Goal: Find specific page/section: Find specific page/section

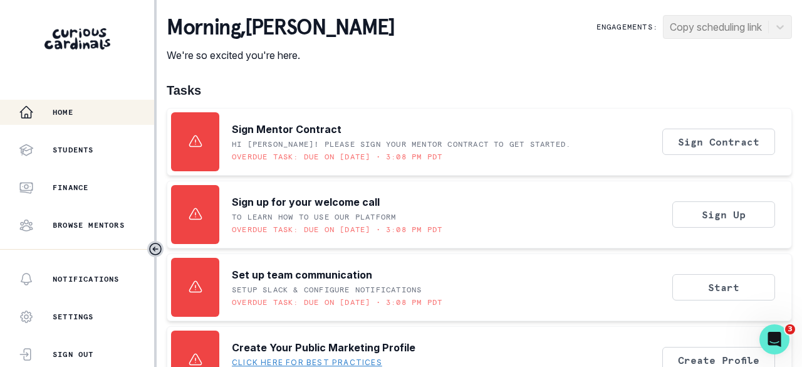
scroll to position [376, 0]
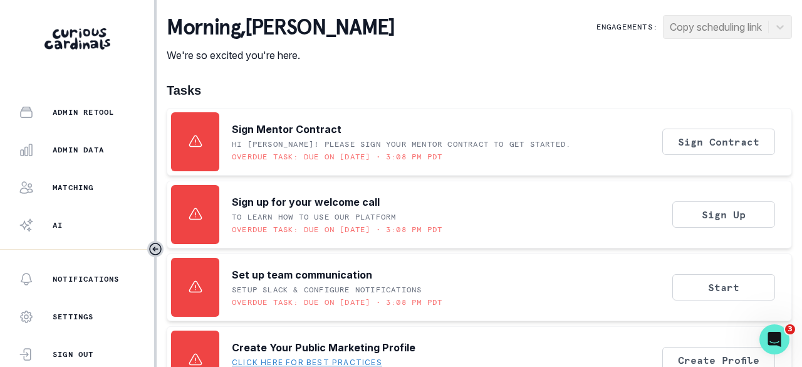
click at [88, 145] on p "Admin Data" at bounding box center [78, 150] width 51 height 10
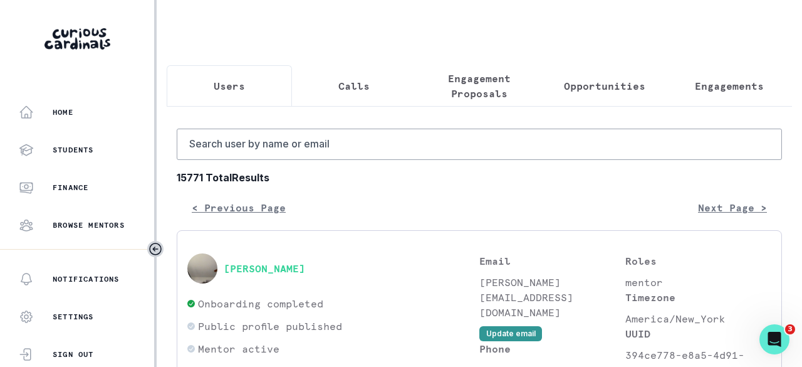
click at [697, 86] on p "Engagements" at bounding box center [729, 85] width 69 height 15
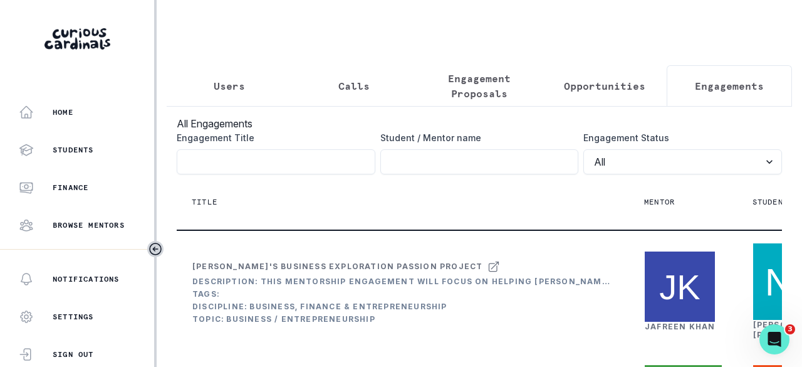
click at [448, 168] on input "Engagement Title" at bounding box center [479, 161] width 199 height 25
type input "[PERSON_NAME]"
click button "submit" at bounding box center [0, 0] width 0 height 0
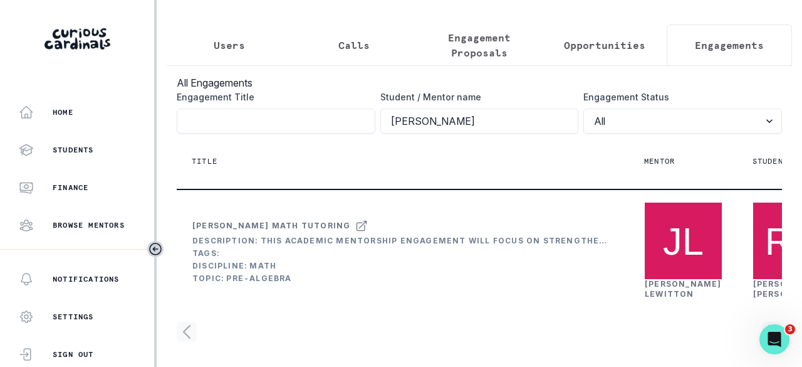
scroll to position [130, 0]
click at [673, 279] on link "[PERSON_NAME]" at bounding box center [683, 288] width 77 height 19
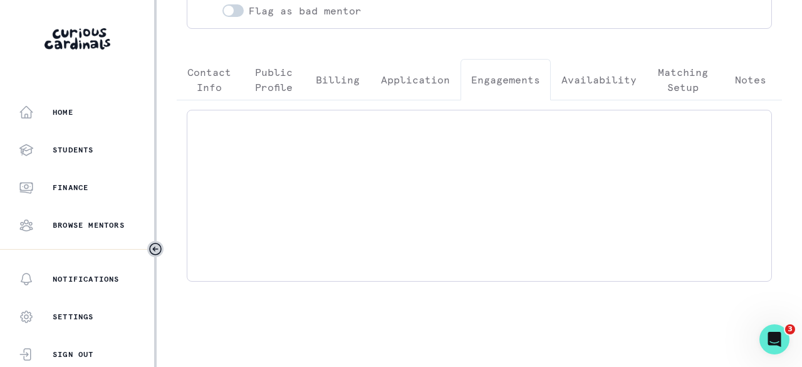
click at [512, 76] on p "Engagements" at bounding box center [505, 79] width 69 height 15
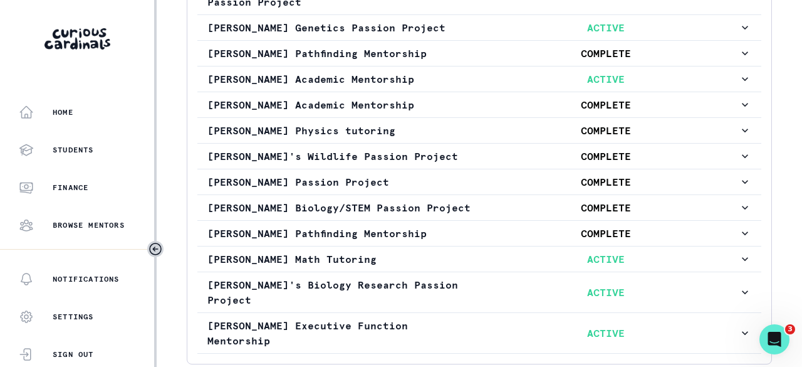
scroll to position [531, 0]
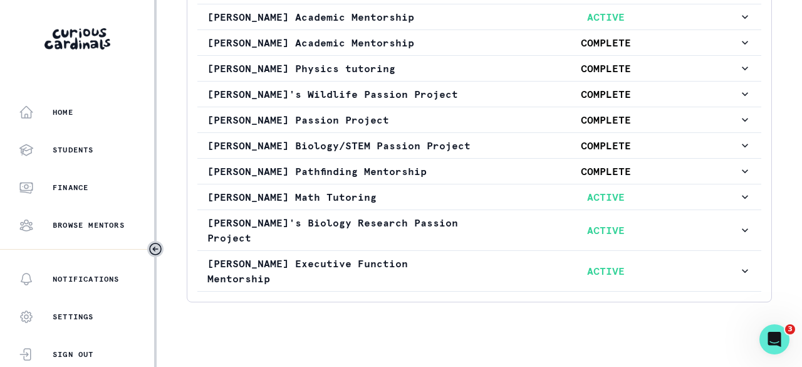
click at [417, 204] on p "[PERSON_NAME] Math Tutoring" at bounding box center [340, 196] width 266 height 15
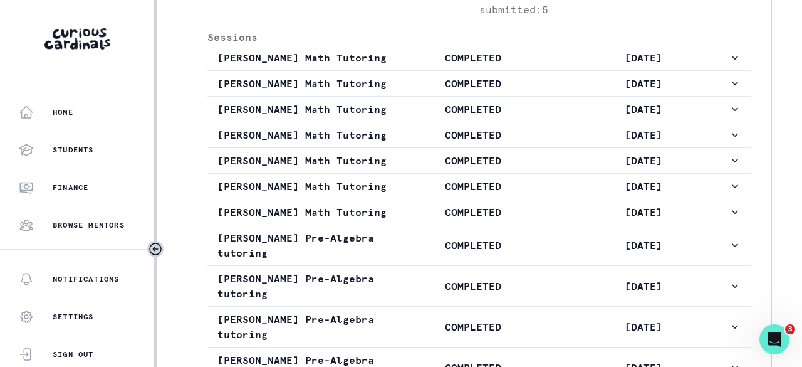
scroll to position [970, 0]
